Goal: Find specific page/section: Find specific page/section

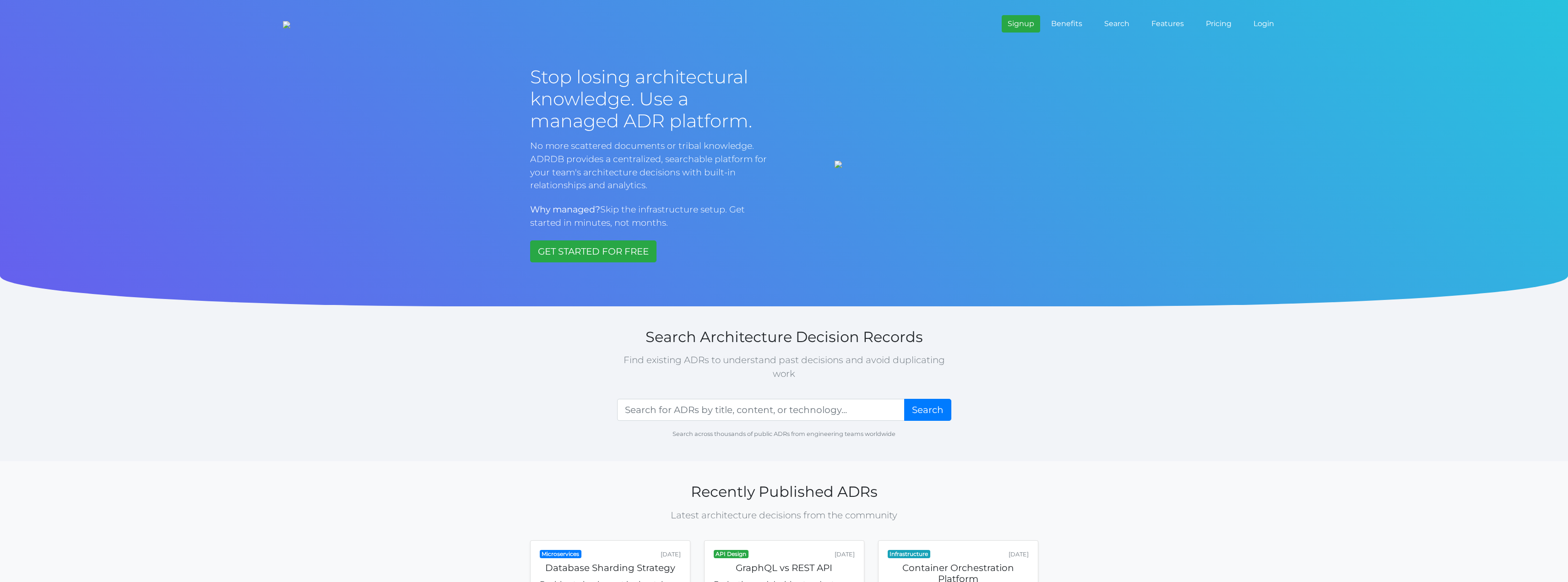
click at [1269, 19] on link "Login" at bounding box center [1264, 24] width 28 height 18
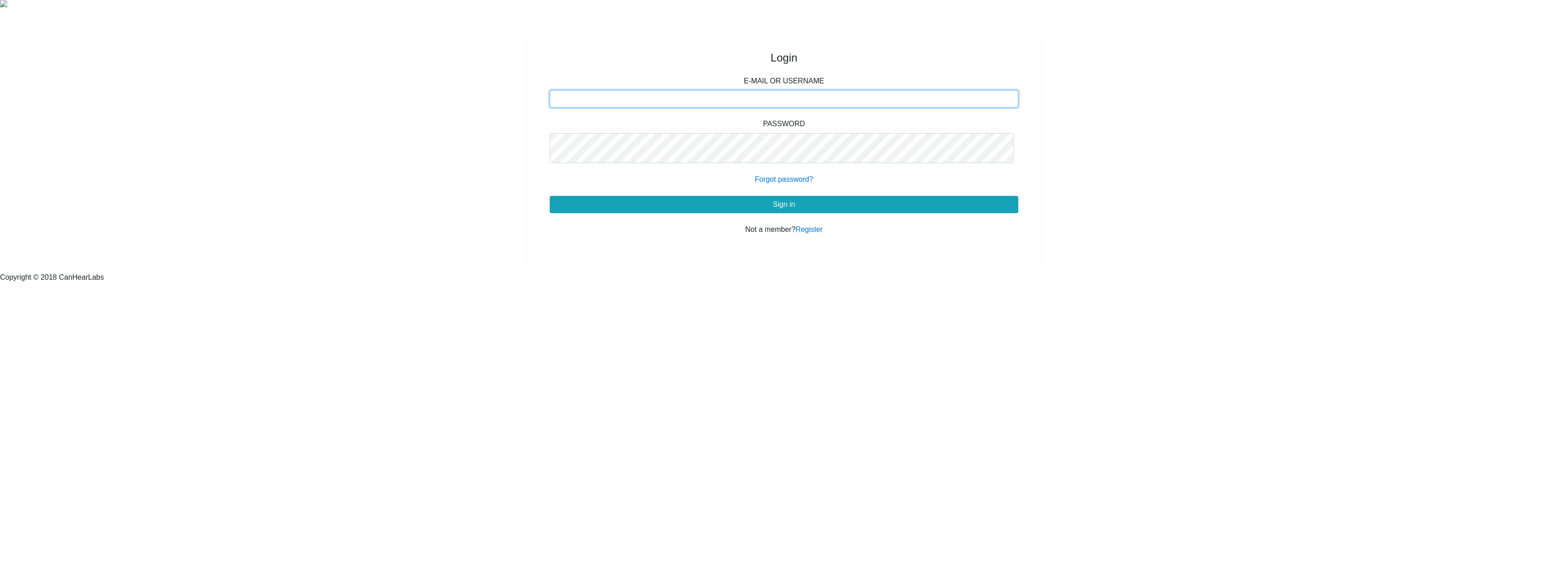
click at [612, 108] on input "E-MAIL OR USERNAME" at bounding box center [784, 99] width 469 height 17
type input "sanmeetk"
click at [550, 196] on button "Sign in" at bounding box center [784, 204] width 469 height 17
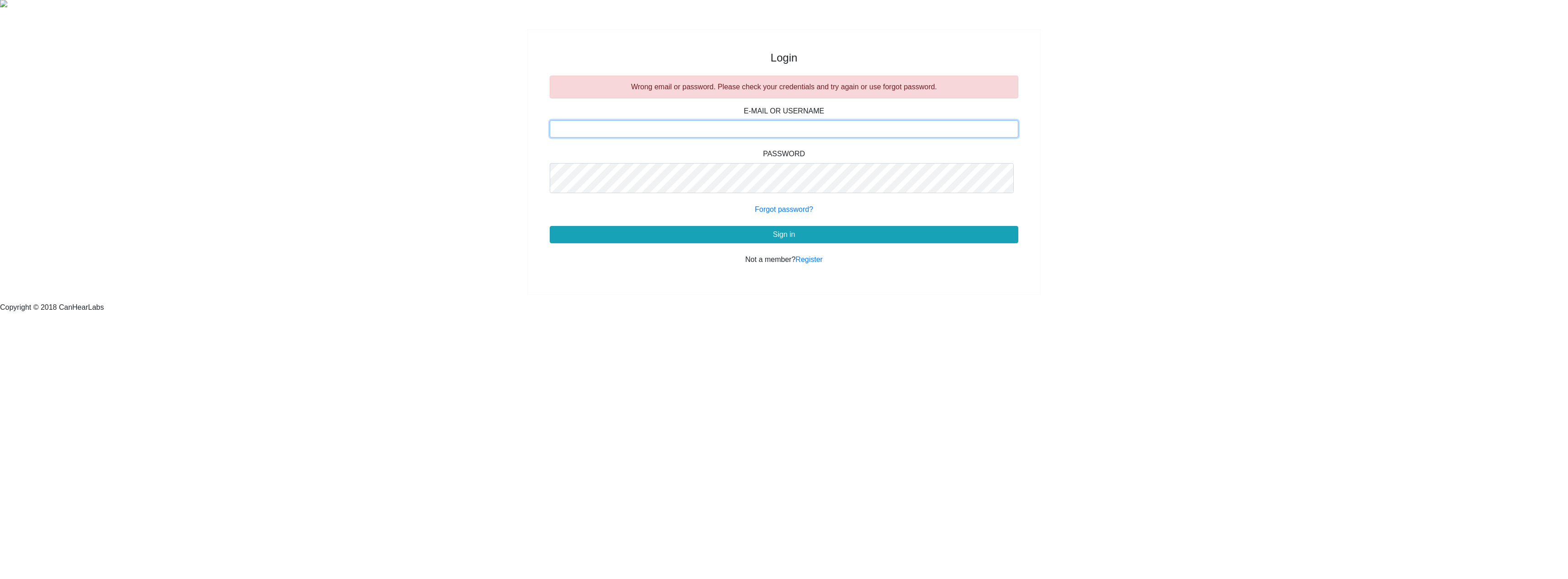
drag, startPoint x: 623, startPoint y: 129, endPoint x: 628, endPoint y: 156, distance: 27.5
click at [628, 137] on input "E-MAIL OR USERNAME" at bounding box center [784, 129] width 469 height 17
type input "sanmeet"
click at [550, 226] on button "Sign in" at bounding box center [784, 234] width 469 height 17
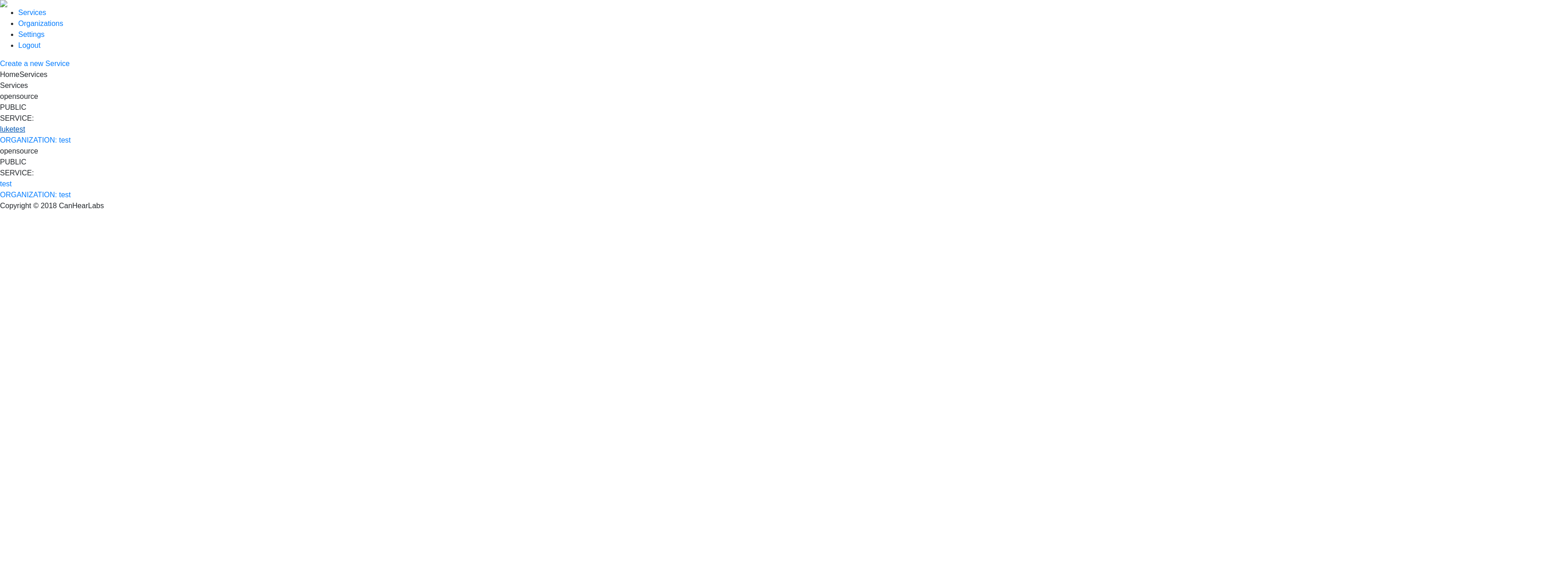
click at [25, 125] on link "luketest" at bounding box center [12, 129] width 25 height 8
click at [351, 151] on link "New ADR" at bounding box center [335, 147] width 32 height 8
click at [12, 180] on link "test" at bounding box center [5, 184] width 12 height 8
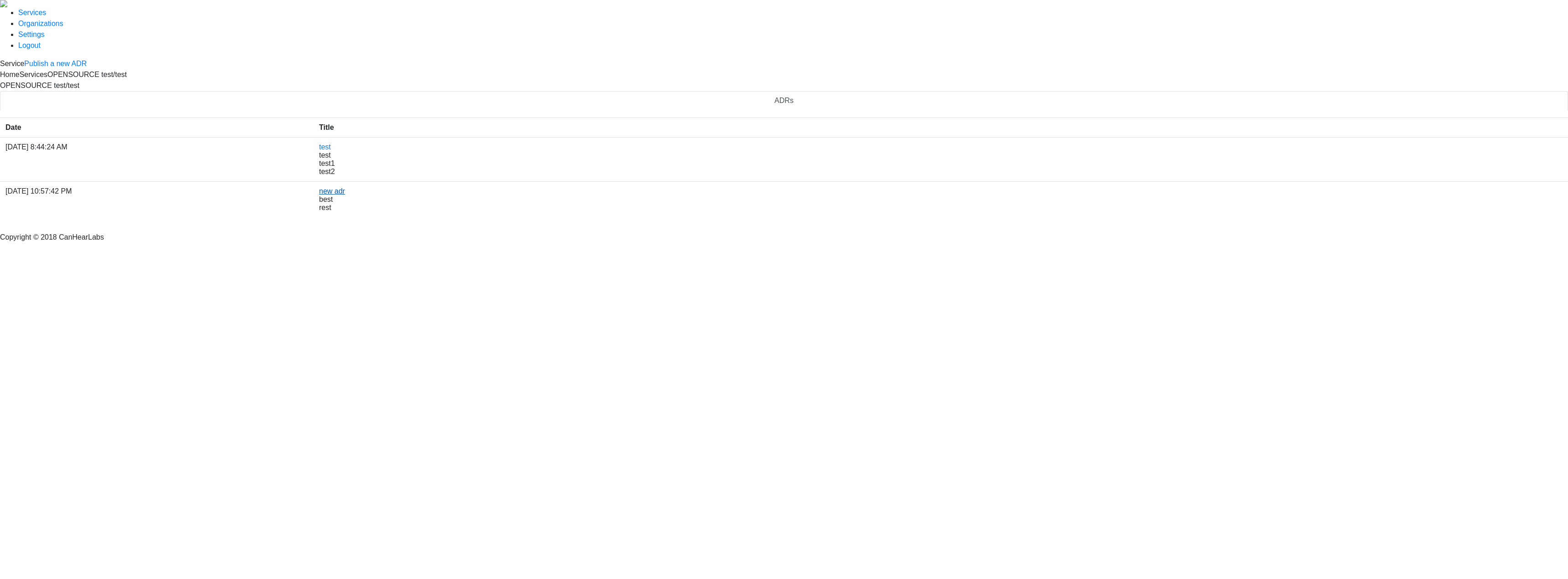
click at [345, 195] on link "new adr" at bounding box center [332, 191] width 26 height 8
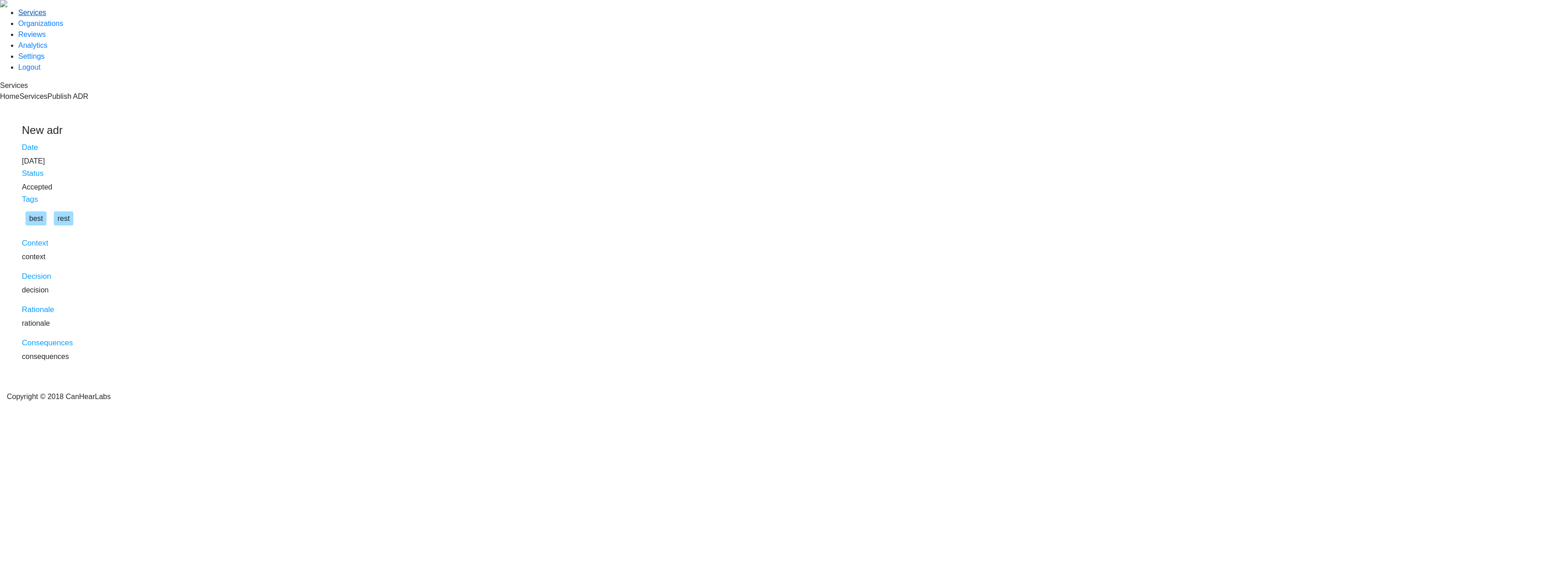
click at [43, 16] on link "Services" at bounding box center [32, 12] width 28 height 8
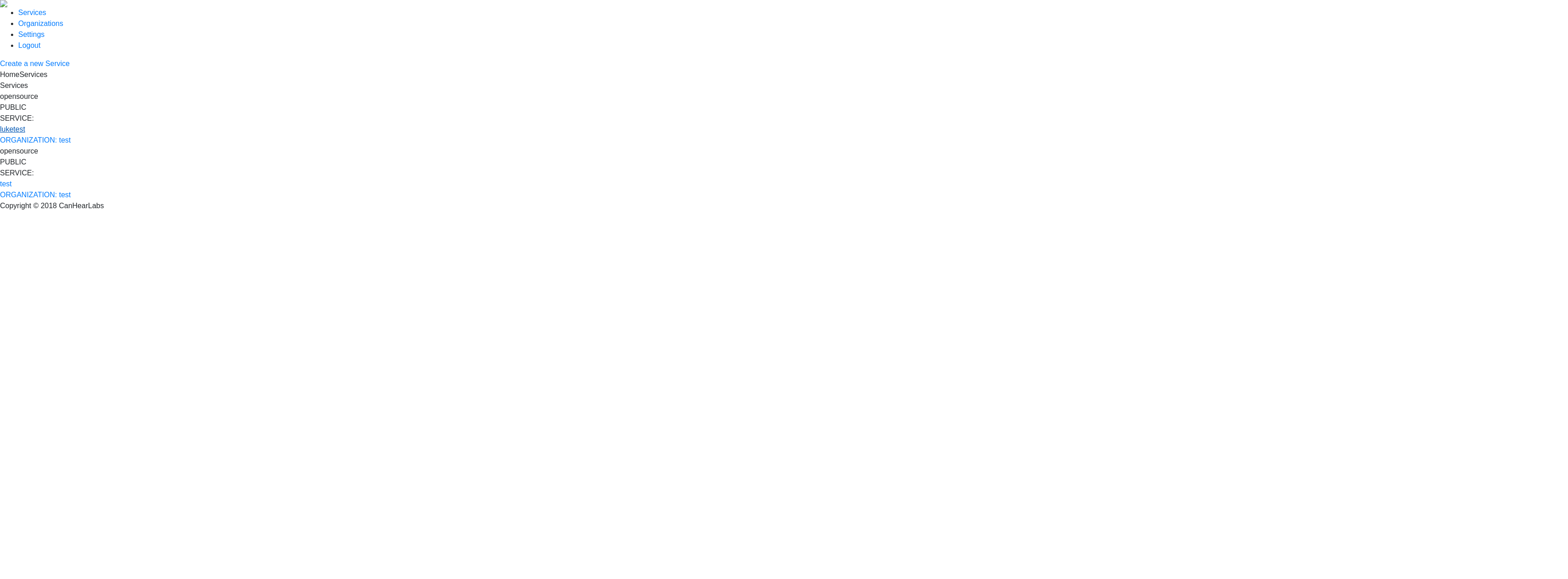
click at [25, 126] on link "luketest" at bounding box center [12, 129] width 25 height 8
click at [351, 151] on link "New ADR" at bounding box center [335, 147] width 32 height 8
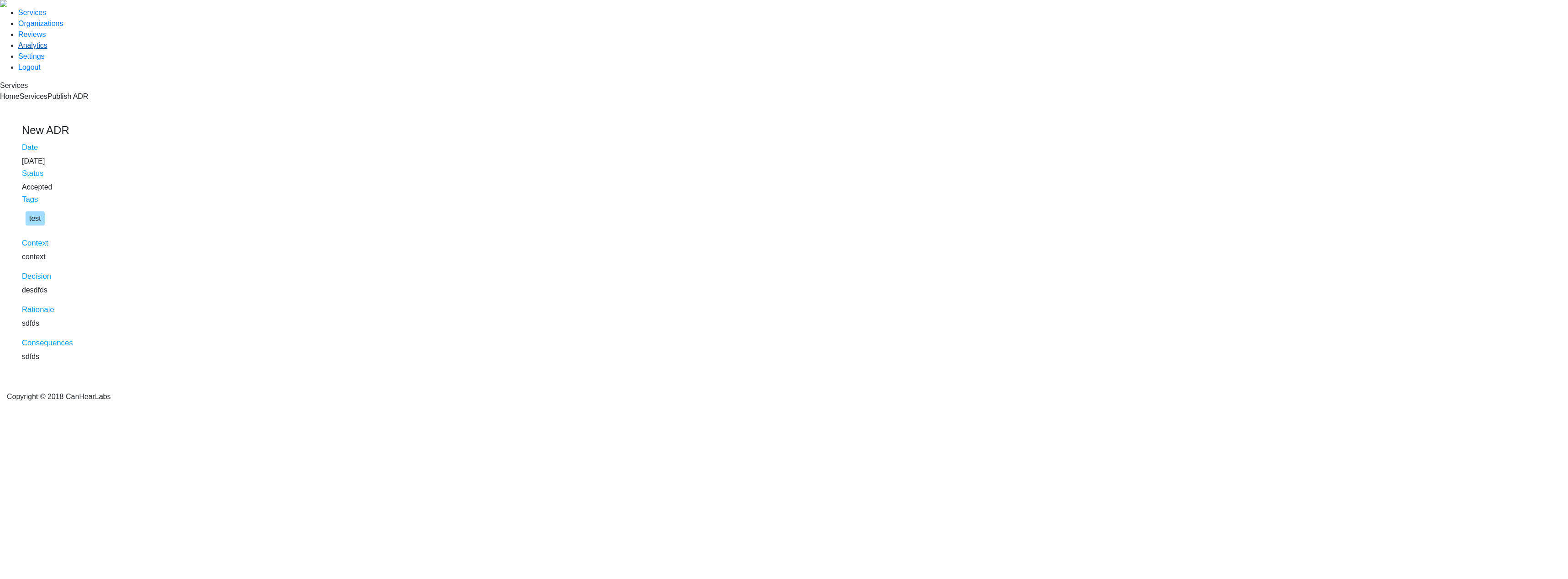
click at [18, 49] on icon at bounding box center [18, 45] width 0 height 8
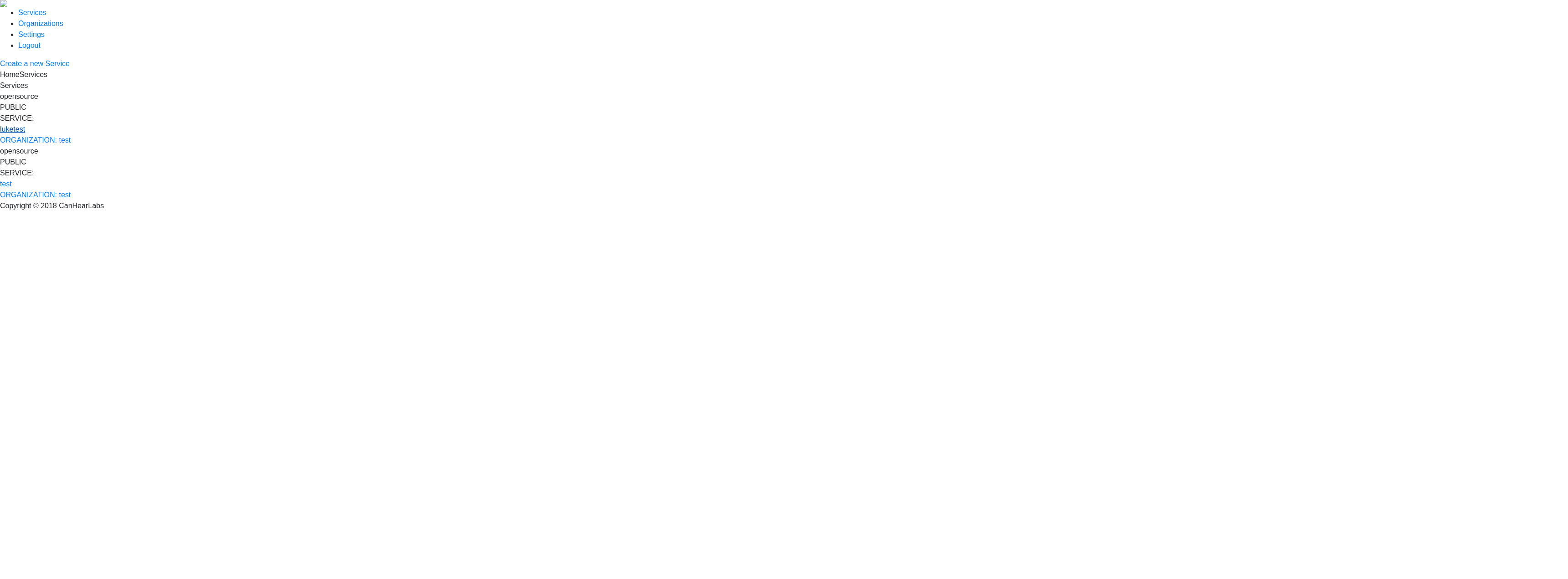
click at [25, 125] on link "luketest" at bounding box center [12, 129] width 25 height 8
click at [7, 7] on img at bounding box center [4, 4] width 7 height 7
